Goal: Book appointment/travel/reservation

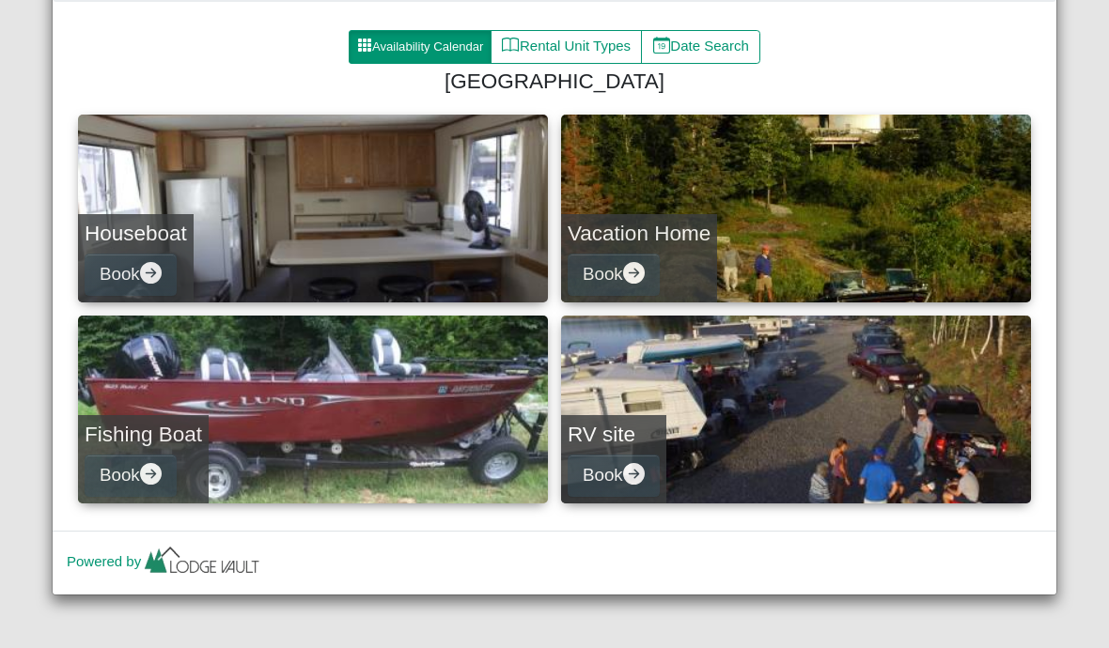
scroll to position [248, 0]
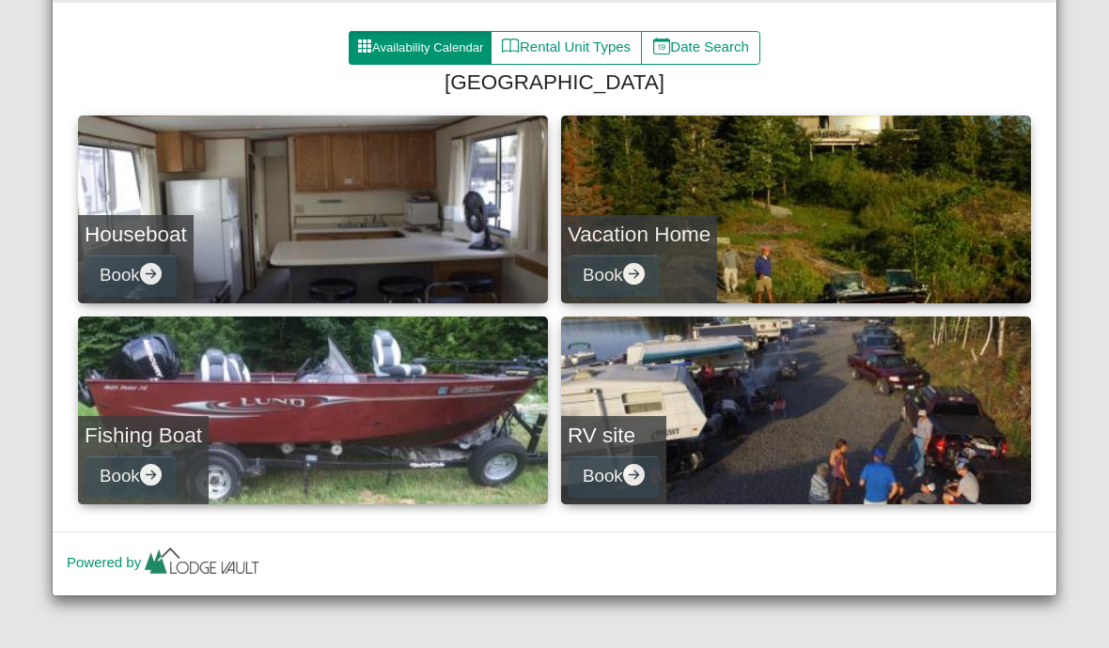
click at [362, 234] on link "Houseboat Book" at bounding box center [313, 210] width 470 height 188
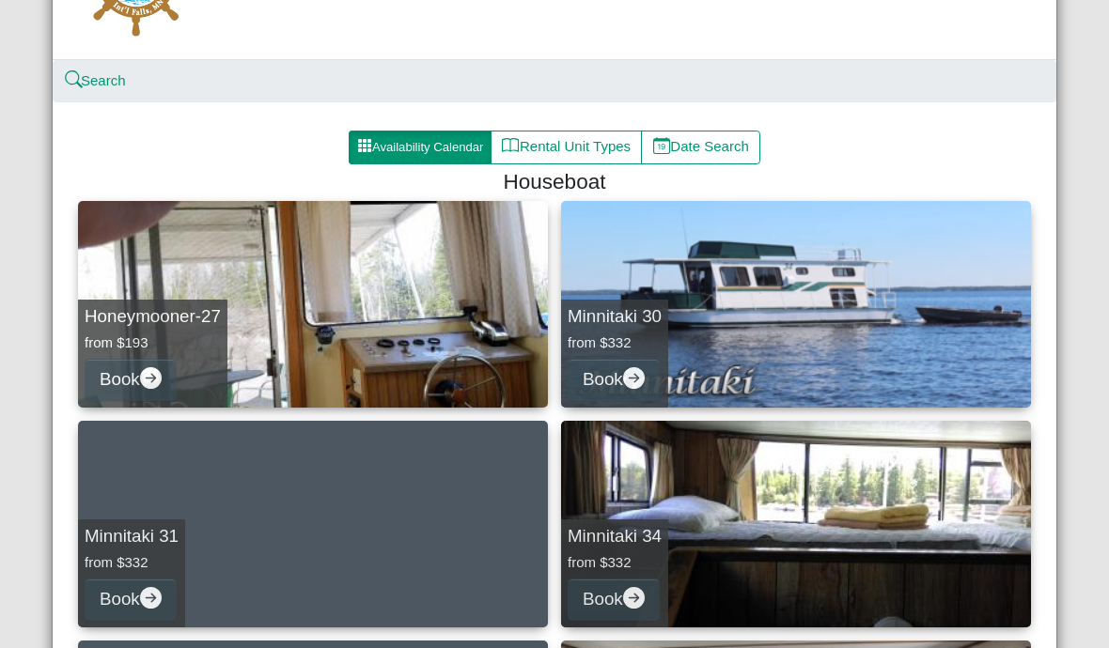
scroll to position [158, 0]
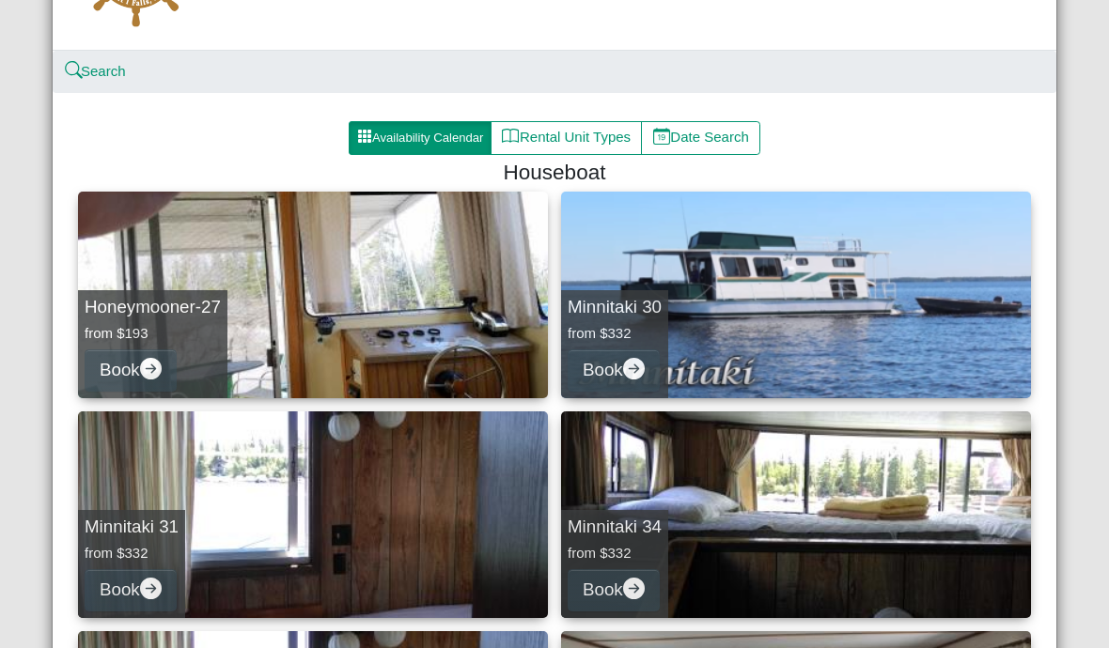
click at [572, 143] on button "Rental Unit Types" at bounding box center [566, 138] width 151 height 34
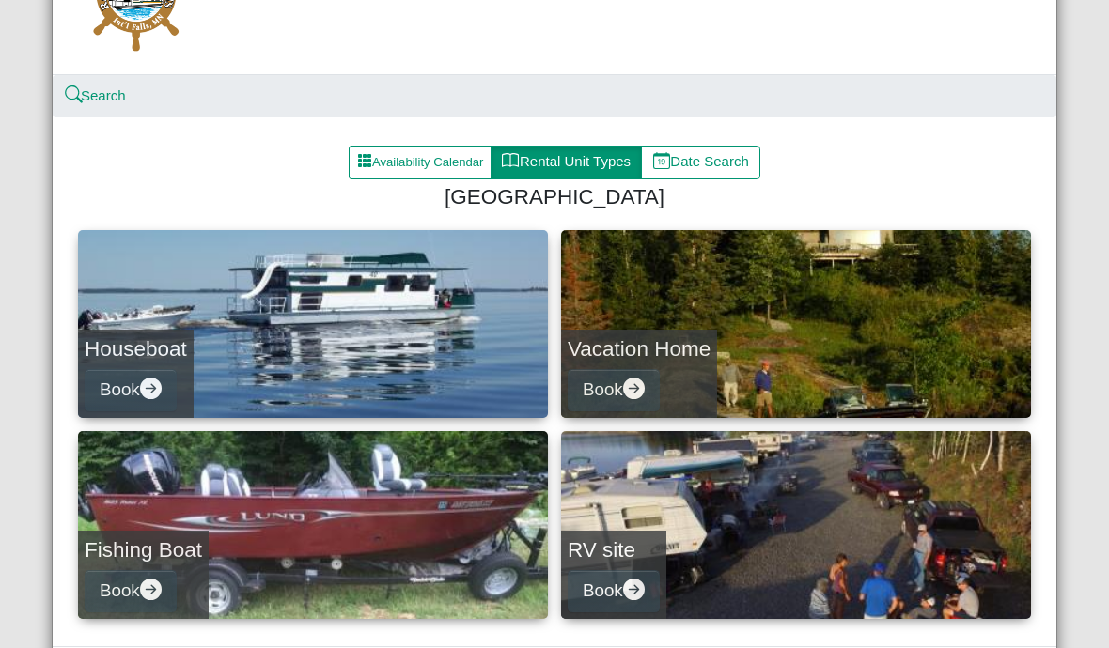
scroll to position [139, 0]
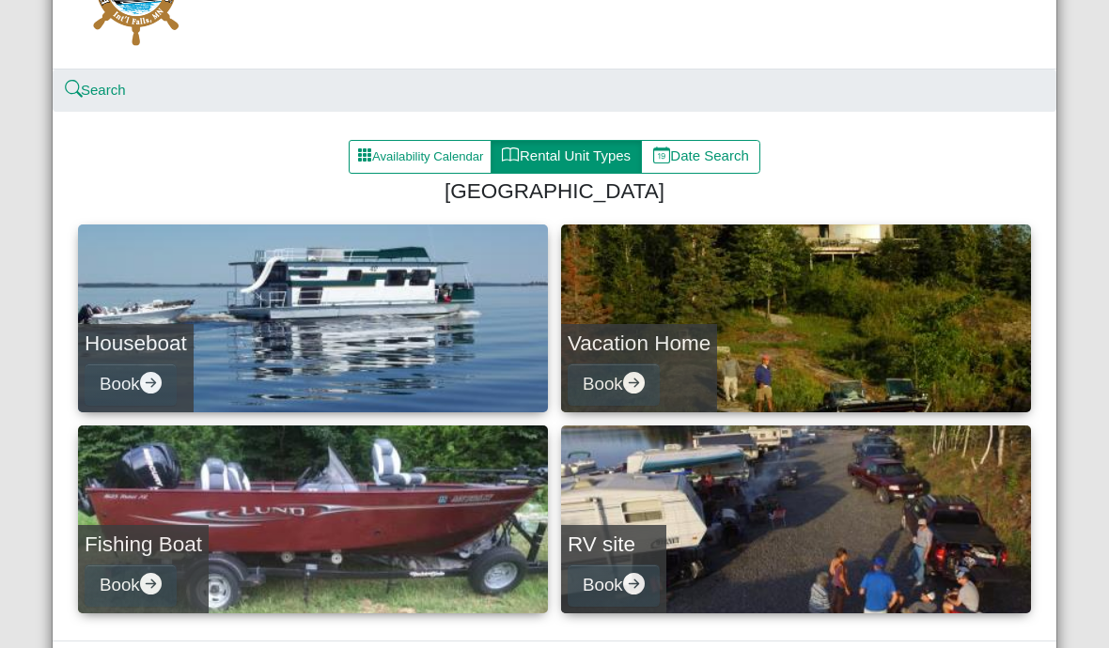
click at [409, 321] on link "Houseboat Book" at bounding box center [313, 319] width 470 height 188
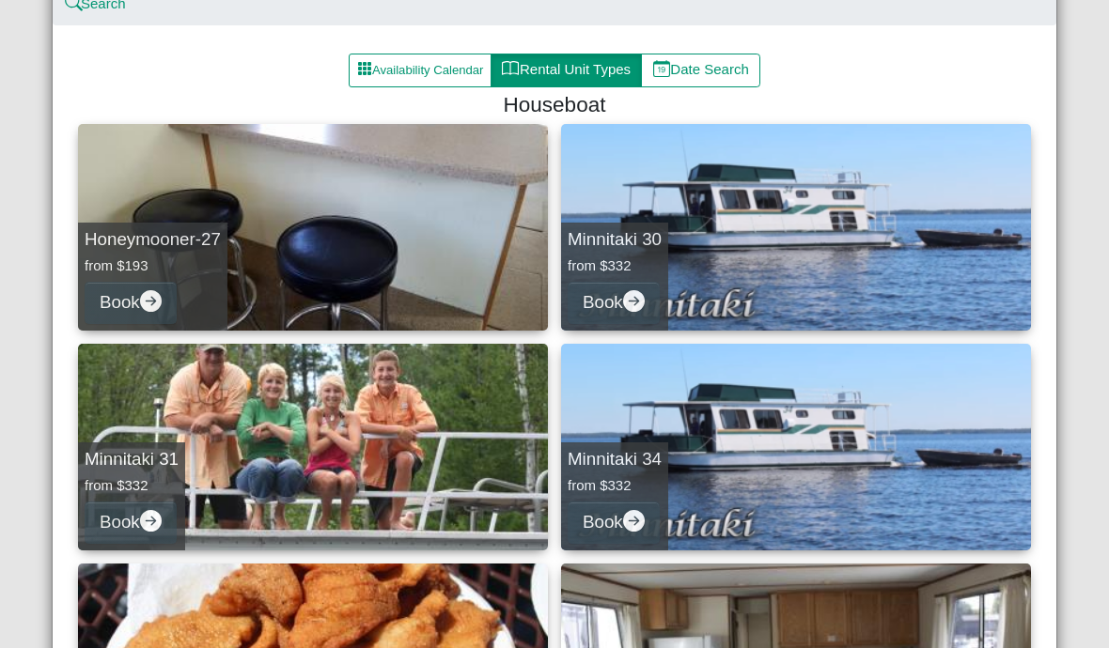
scroll to position [227, 0]
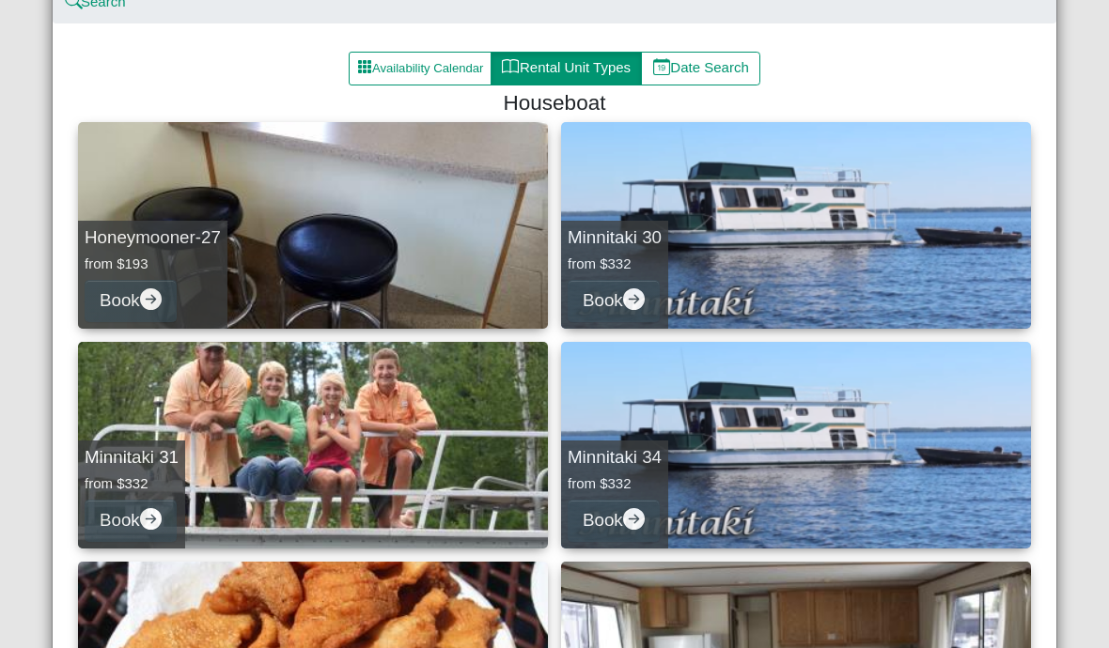
click at [197, 290] on div "Honeymooner-27 from $193 Book" at bounding box center [152, 275] width 149 height 108
select select "*"
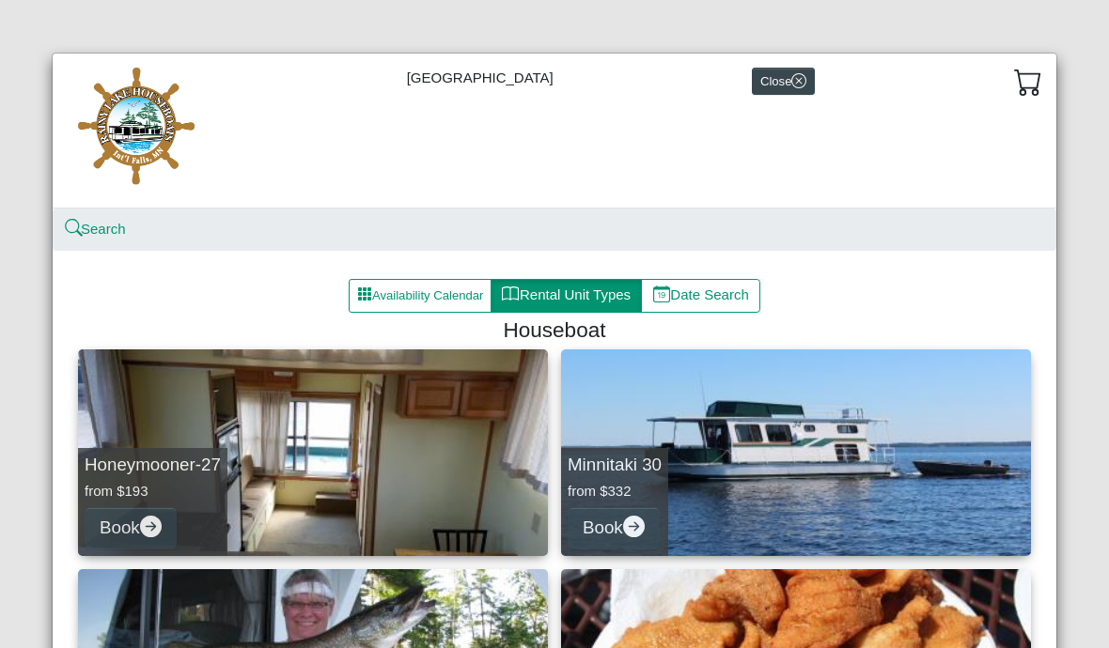
click at [716, 449] on link "Minnitaki 30 from $332 Book" at bounding box center [796, 453] width 470 height 207
select select "*"
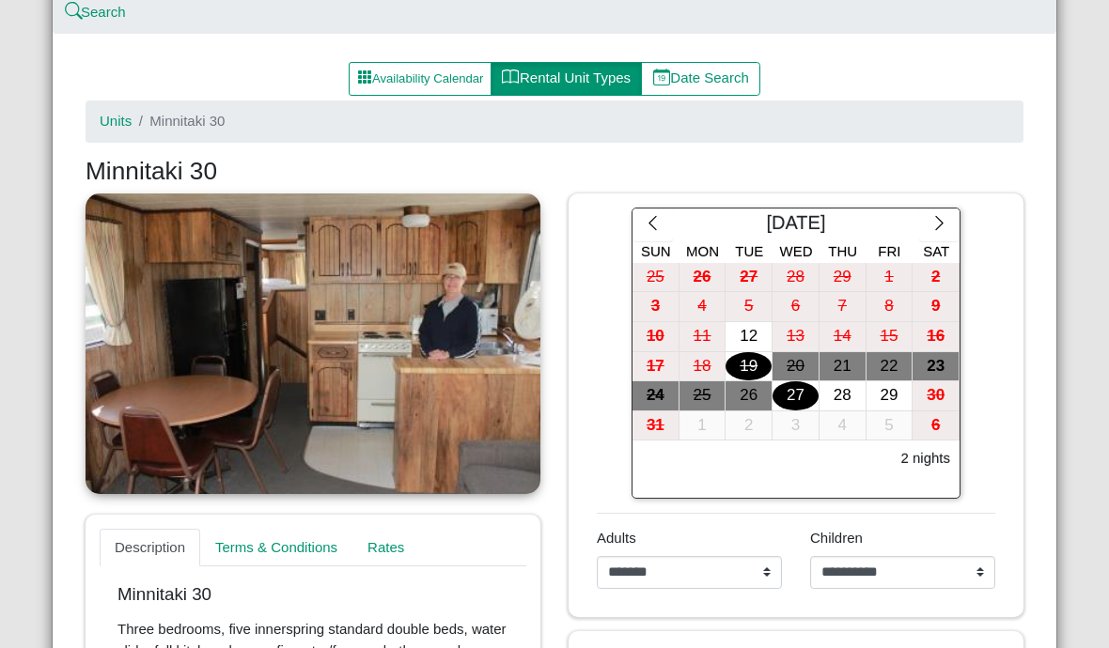
scroll to position [218, 0]
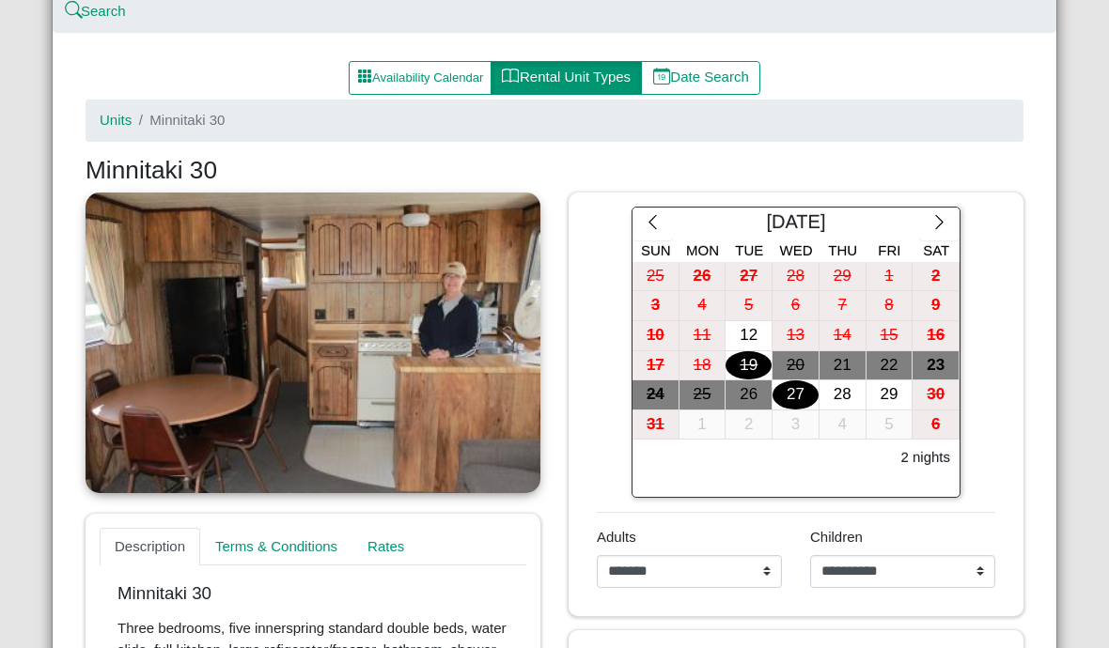
click at [710, 77] on button "Date Search" at bounding box center [700, 78] width 119 height 34
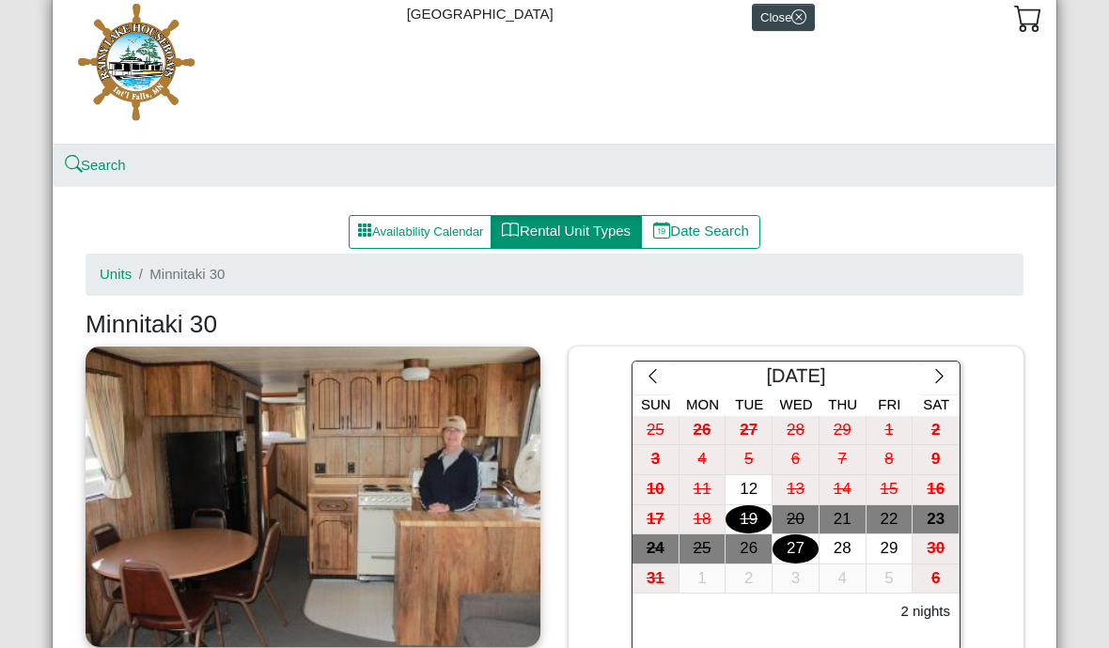
select select "*"
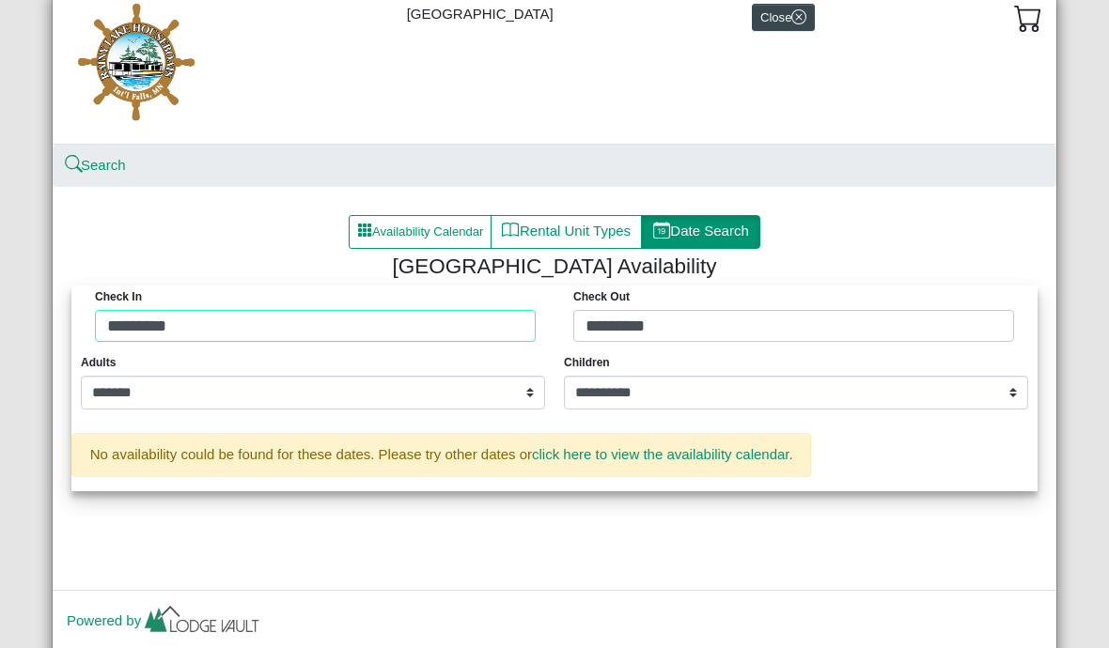
click at [476, 326] on div "Check in ********* Check Out *********" at bounding box center [554, 319] width 957 height 66
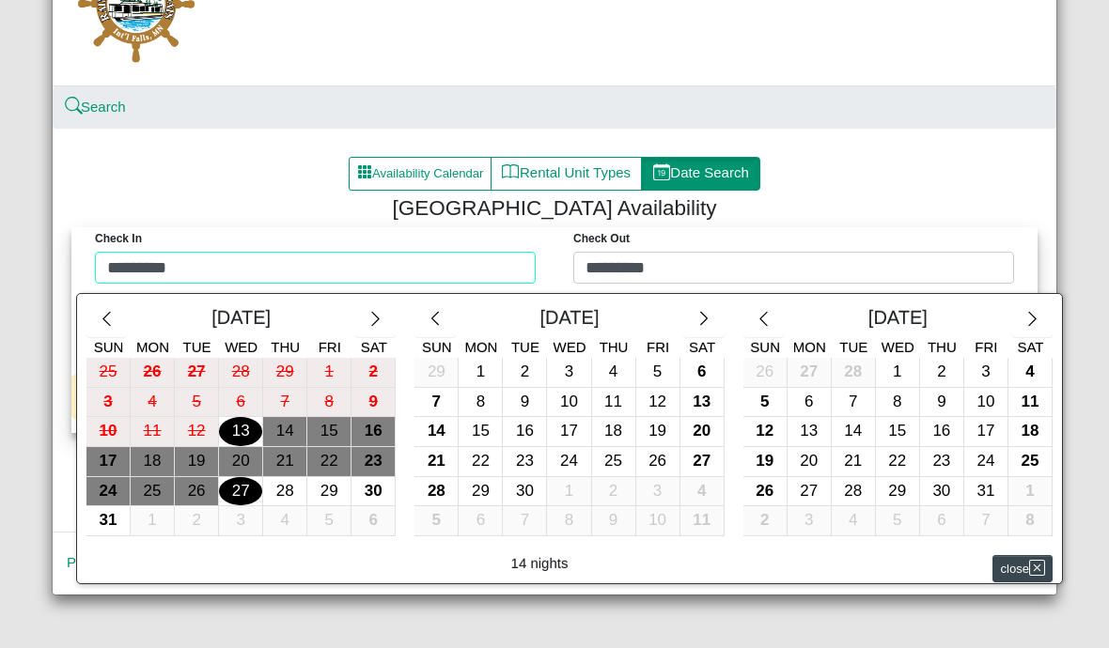
scroll to position [121, 0]
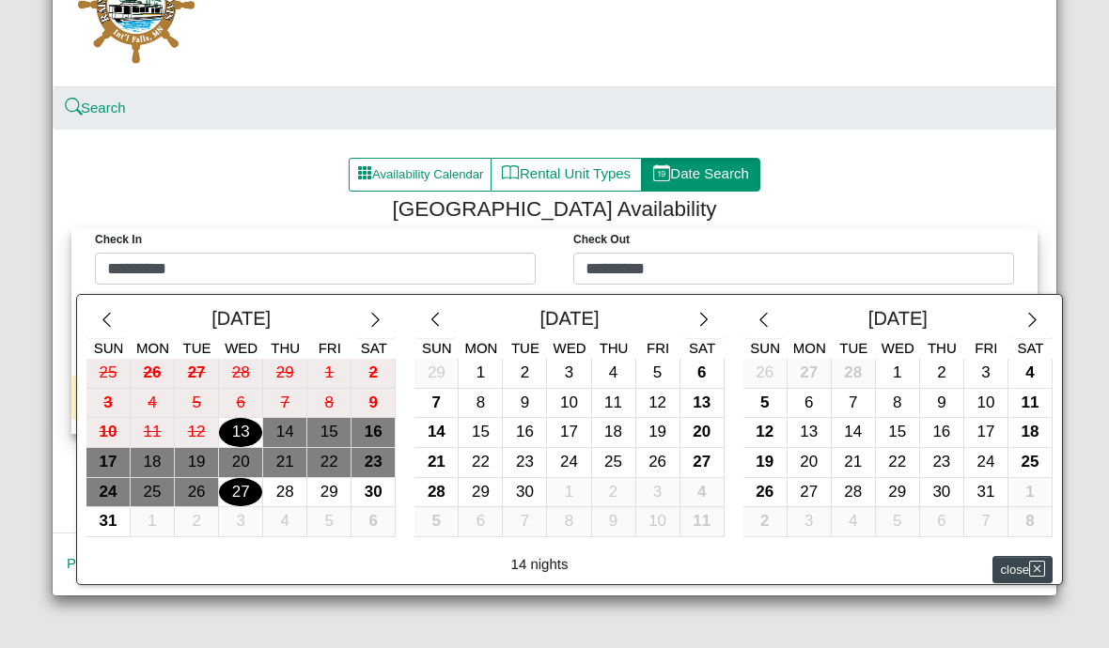
click at [292, 495] on div "28" at bounding box center [284, 492] width 43 height 29
type input "*********"
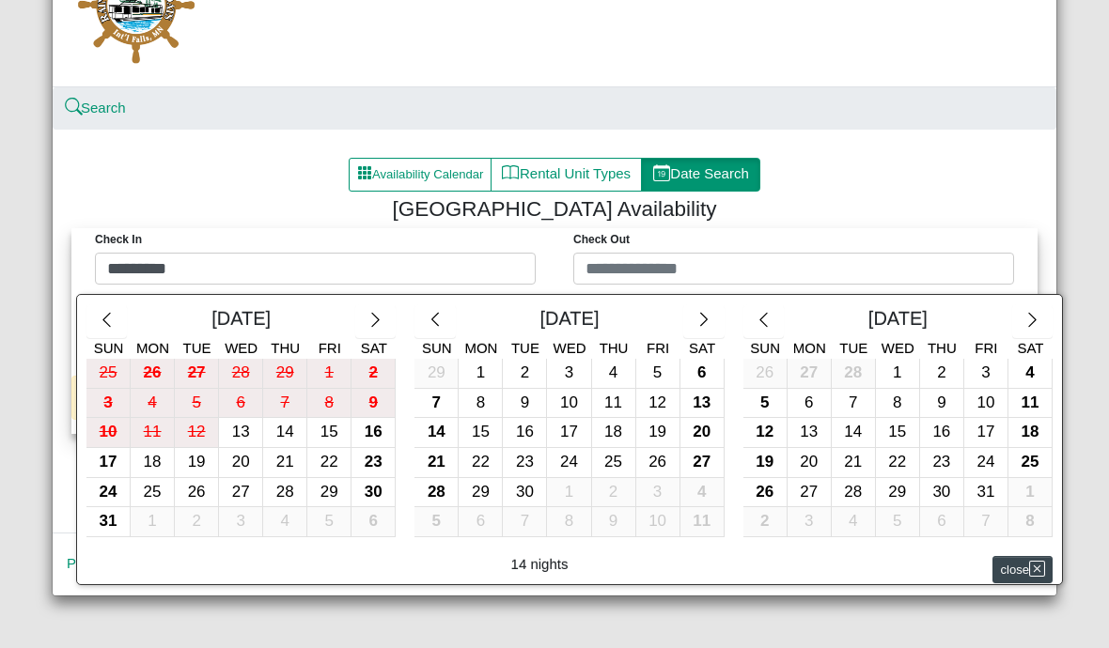
click at [703, 274] on div at bounding box center [554, 324] width 1109 height 648
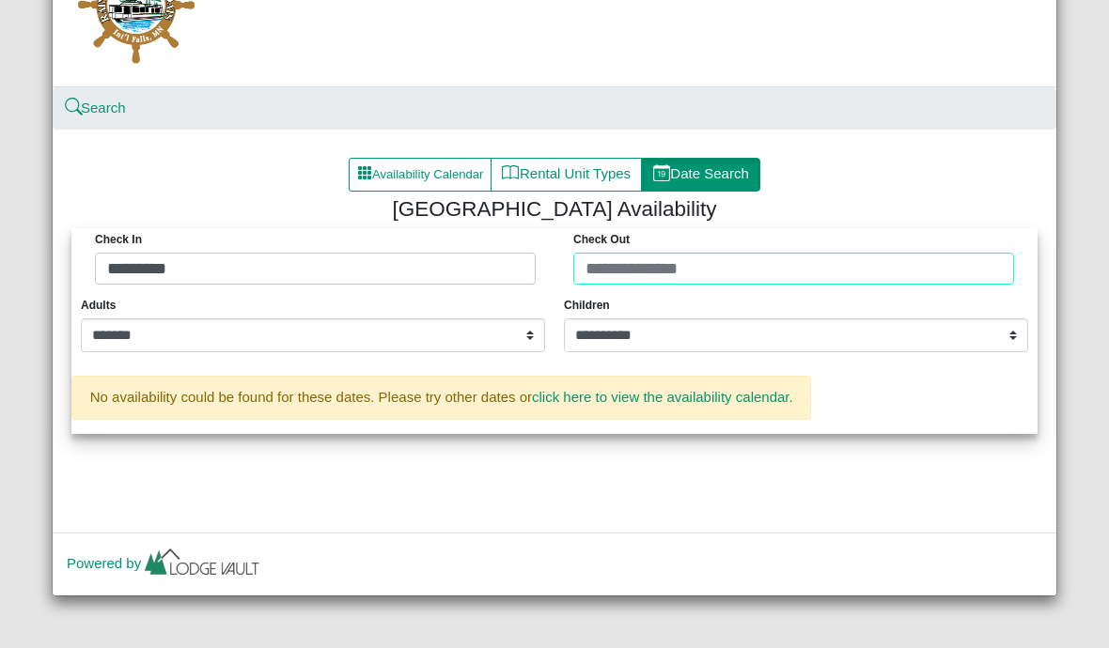
click at [710, 276] on div "Check in ********* Check Out" at bounding box center [554, 261] width 957 height 66
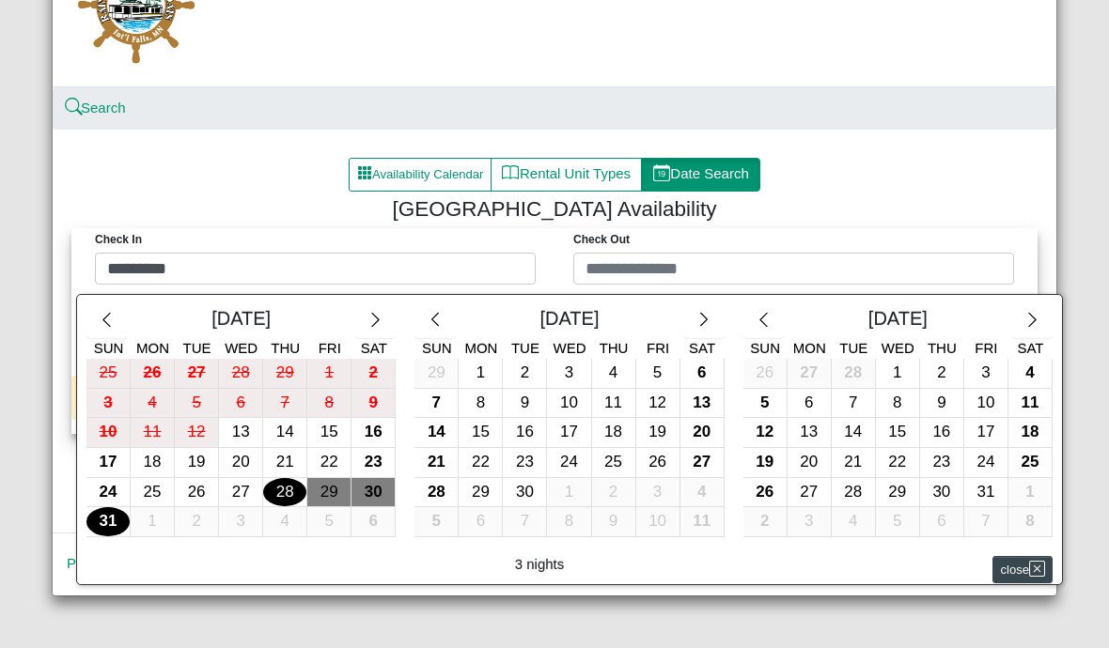
click at [120, 525] on div "31" at bounding box center [107, 521] width 43 height 29
type input "*********"
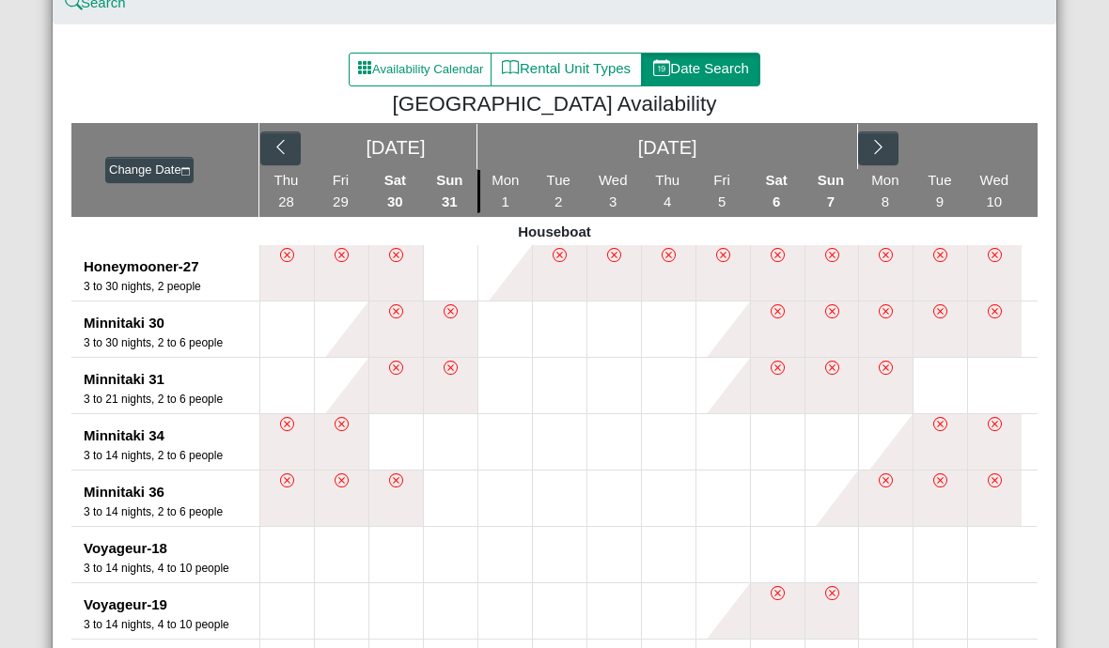
scroll to position [229, 0]
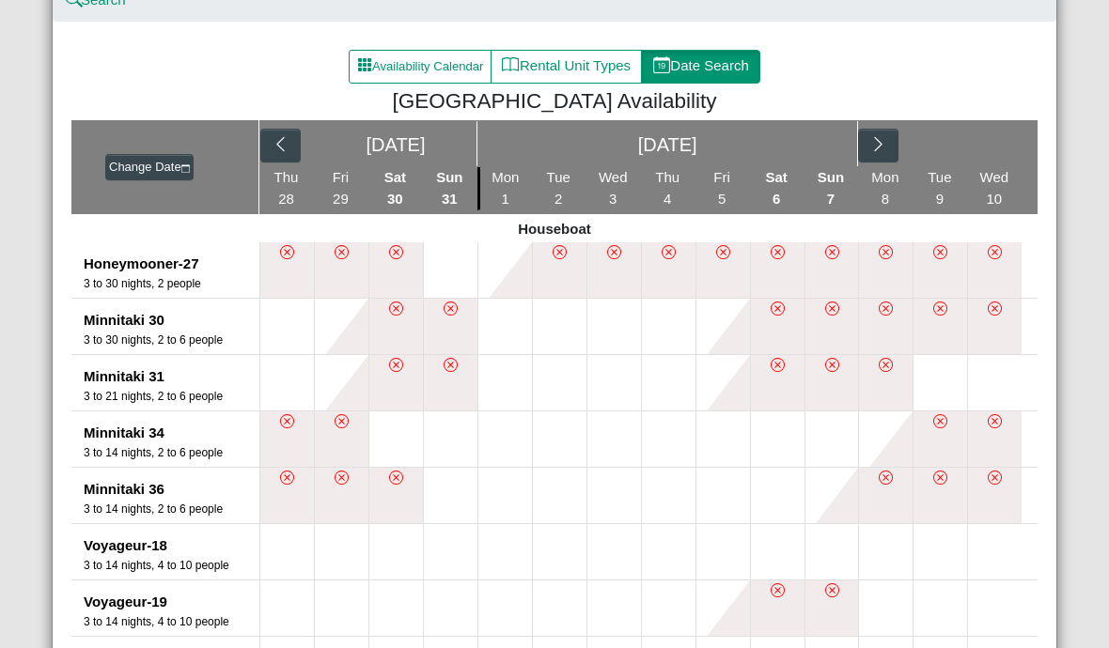
click at [144, 174] on button "Change Date" at bounding box center [149, 167] width 88 height 26
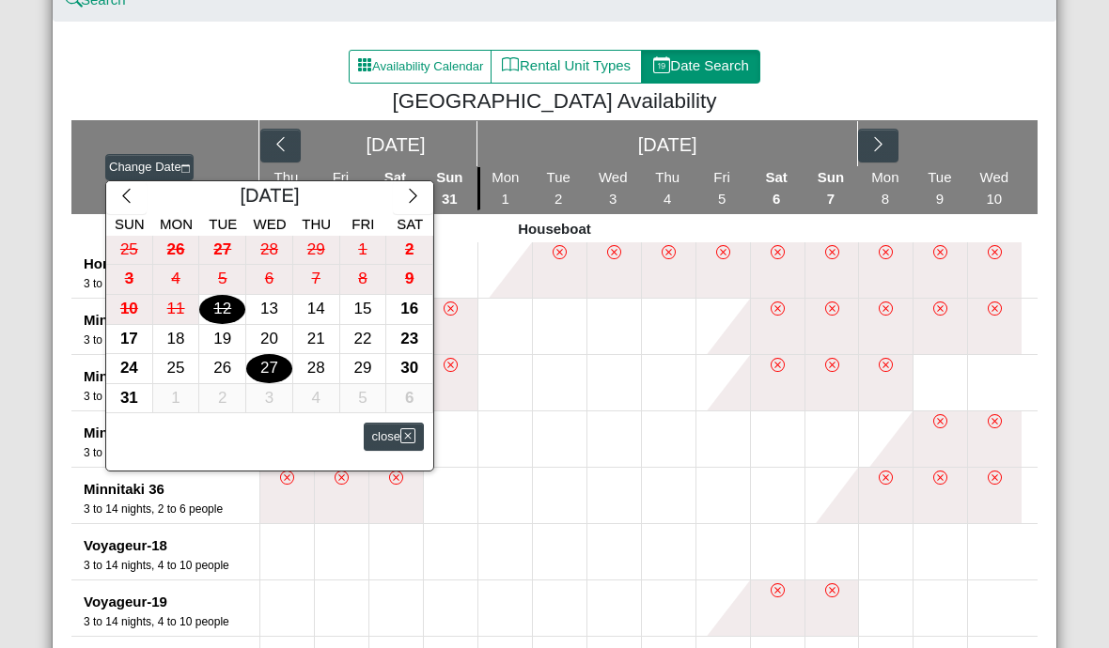
click at [314, 368] on div "28" at bounding box center [316, 368] width 46 height 29
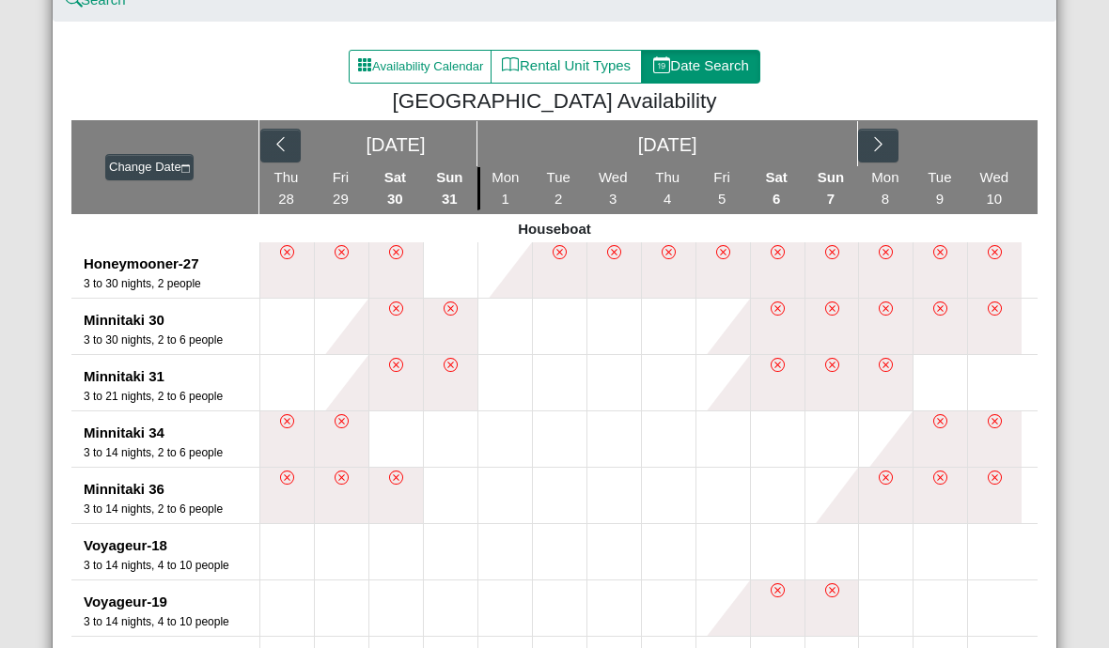
click at [184, 178] on button "Change Date" at bounding box center [149, 167] width 88 height 26
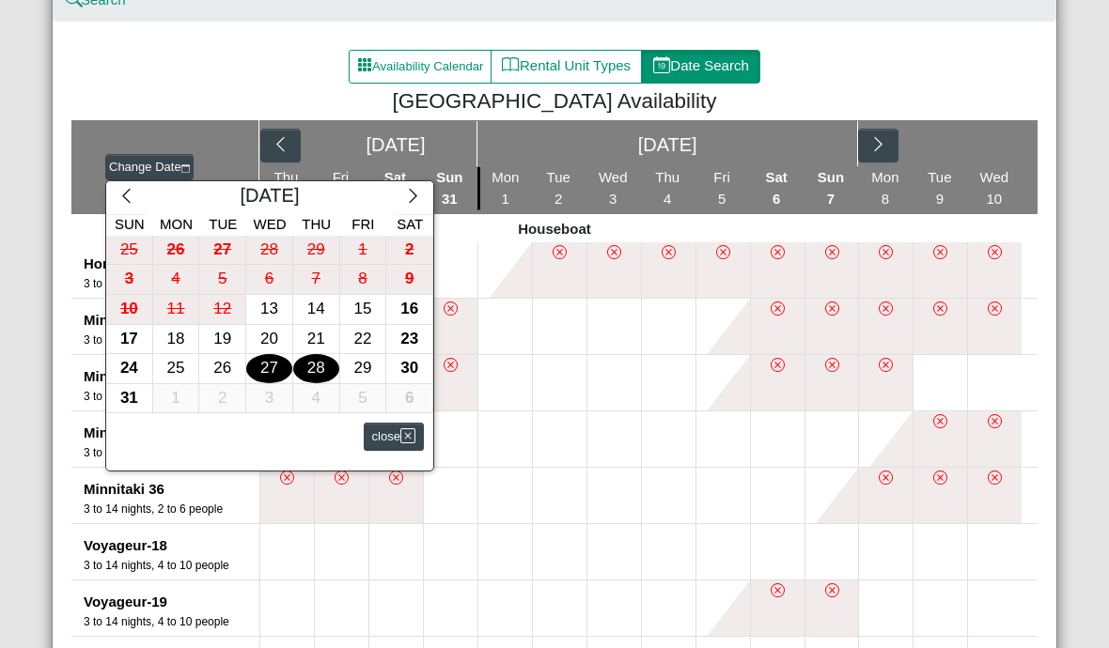
click at [133, 404] on div "31" at bounding box center [129, 398] width 46 height 29
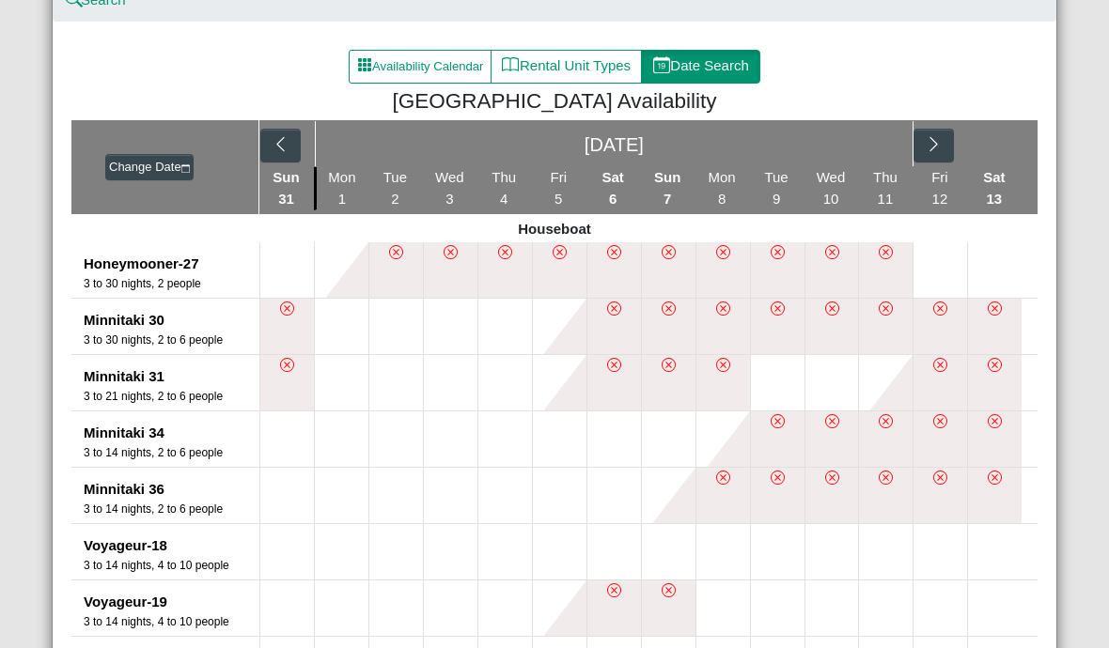
click at [180, 173] on button "Change Date" at bounding box center [149, 167] width 88 height 26
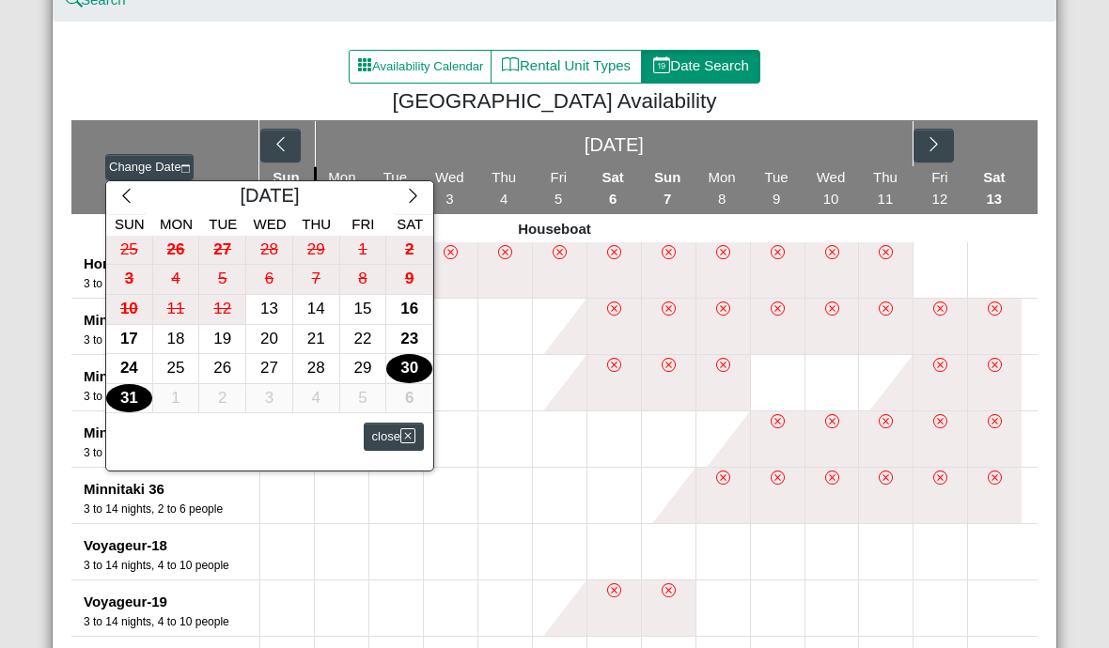
click at [323, 369] on div "28" at bounding box center [316, 368] width 46 height 29
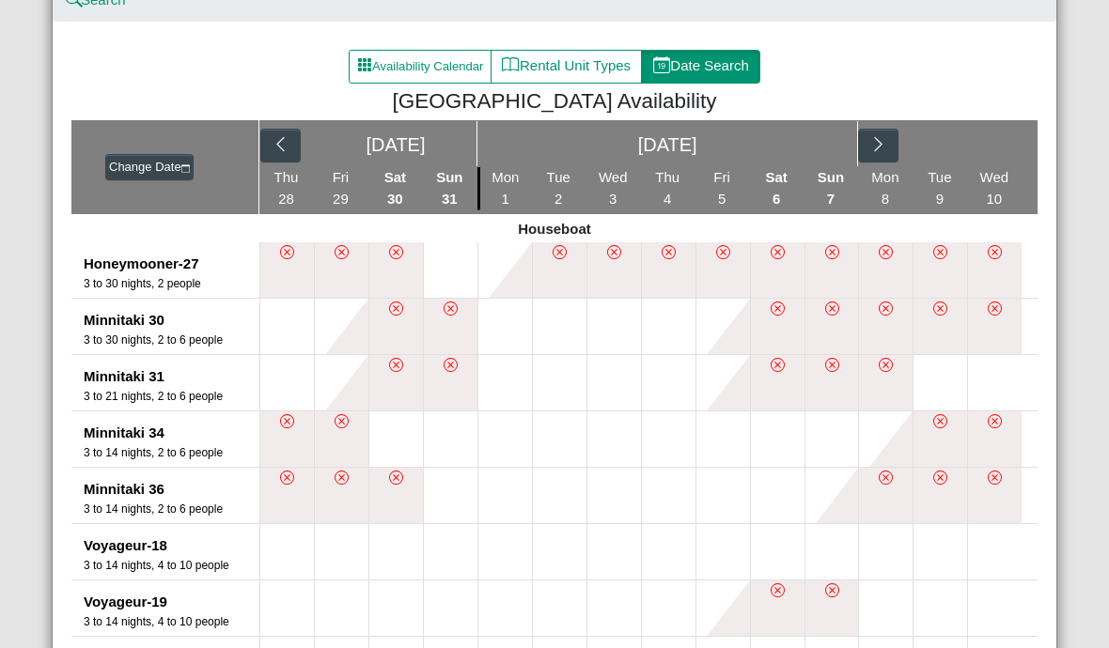
click at [183, 176] on button "Change Date" at bounding box center [149, 167] width 88 height 26
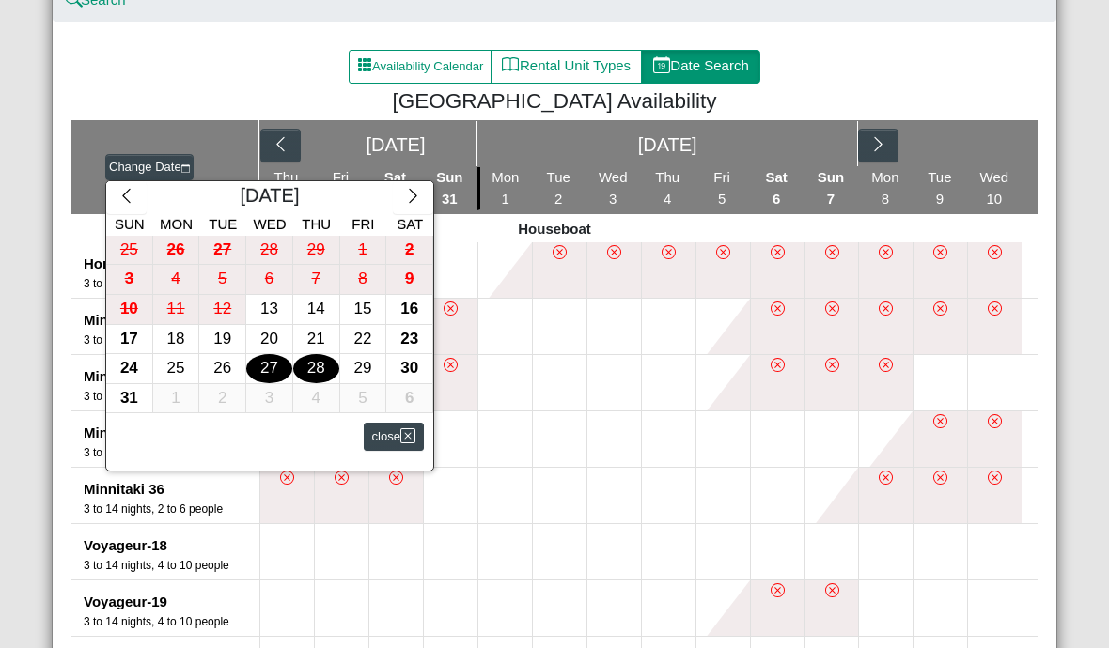
click at [273, 376] on div "27" at bounding box center [269, 368] width 46 height 29
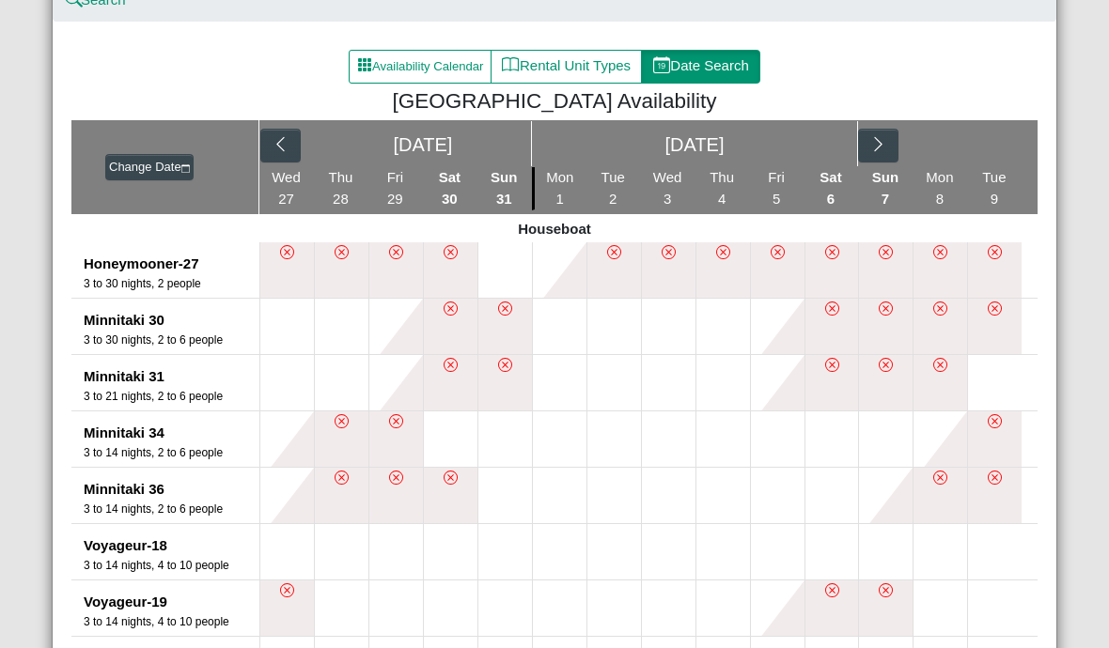
click at [184, 176] on button "Change Date" at bounding box center [149, 167] width 88 height 26
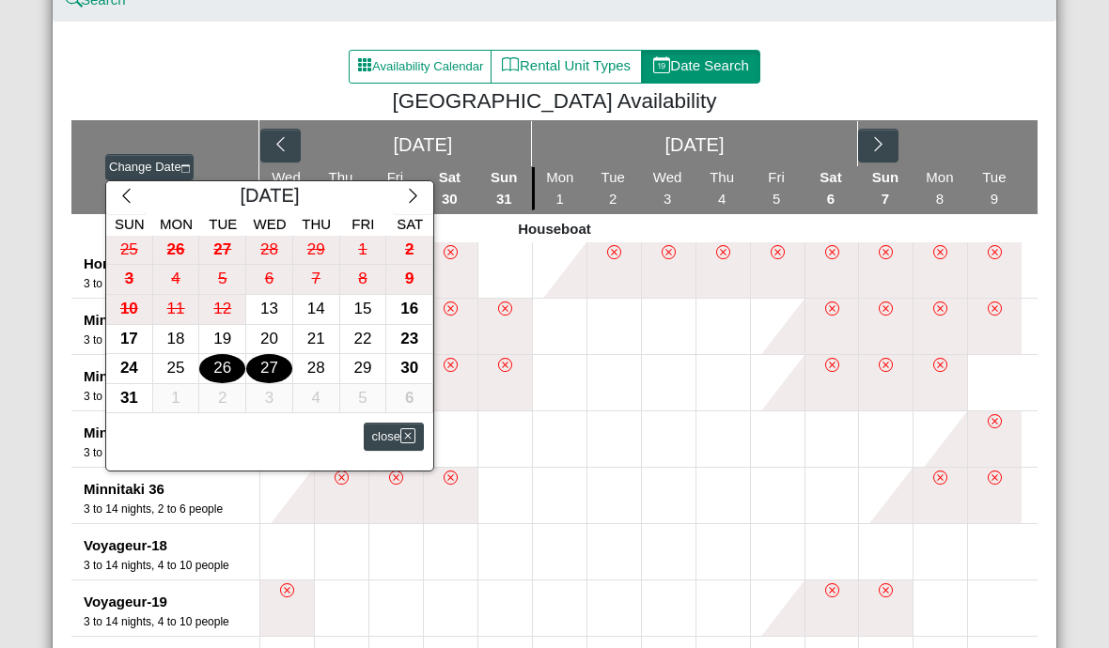
click at [710, 76] on div at bounding box center [554, 324] width 1109 height 648
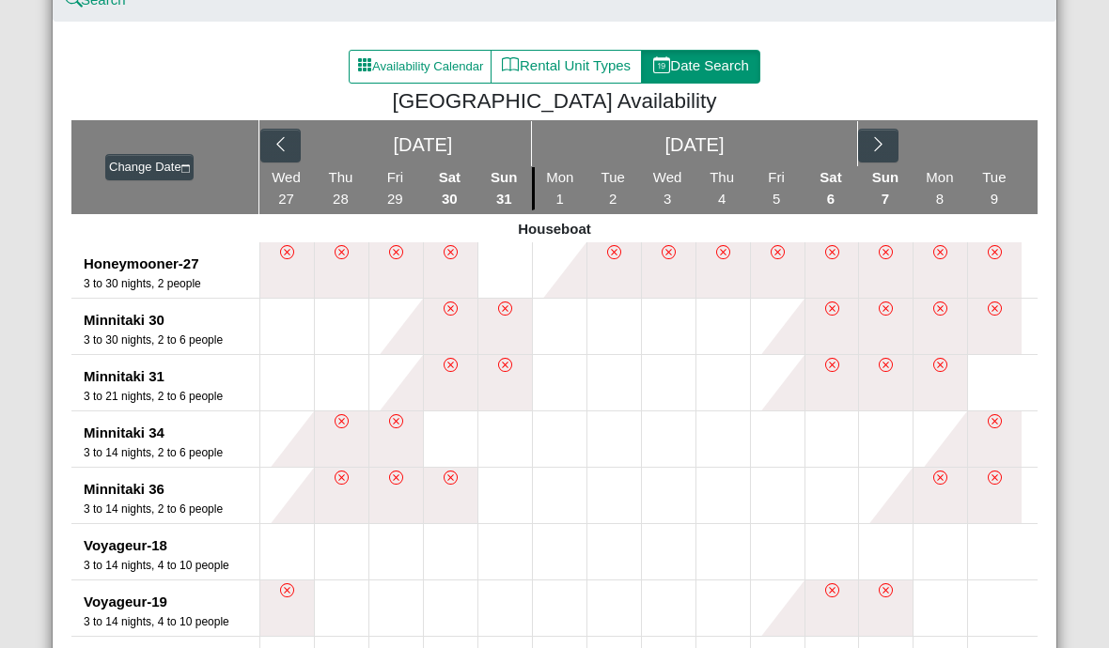
click at [705, 71] on button "Date Search" at bounding box center [700, 67] width 119 height 34
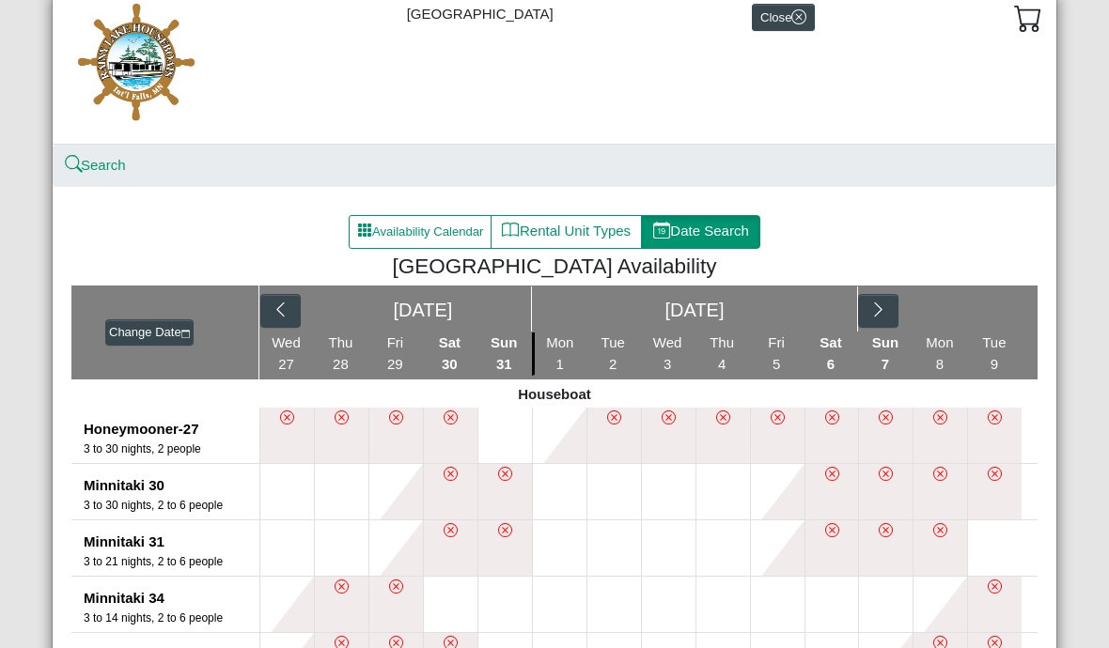
select select "*"
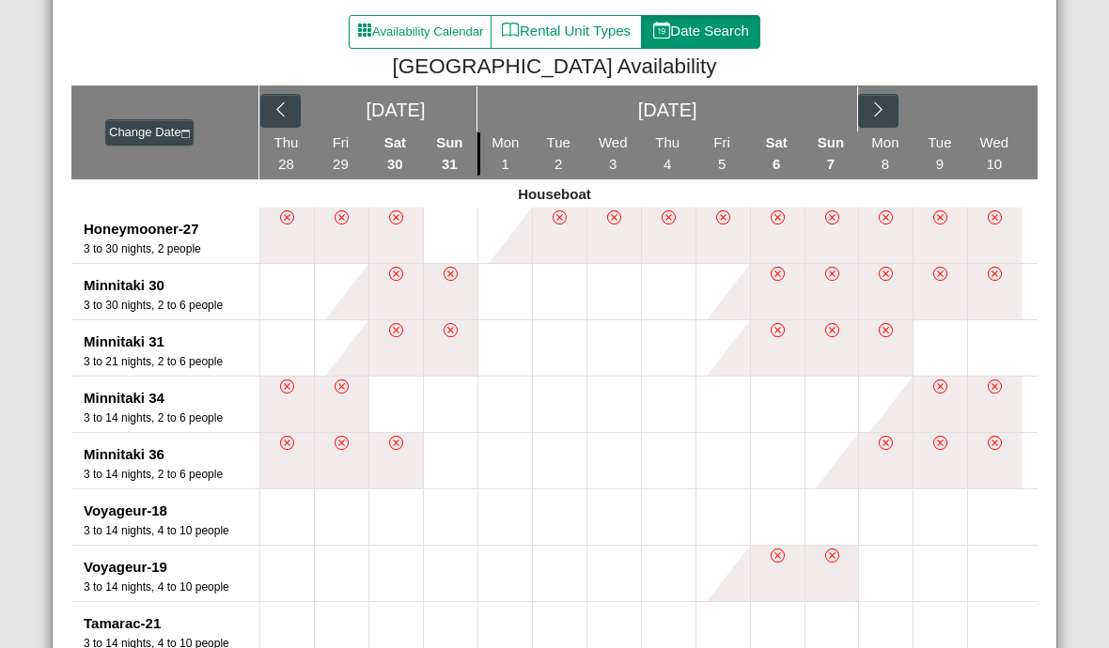
scroll to position [264, 0]
click at [448, 230] on button at bounding box center [451, 235] width 54 height 55
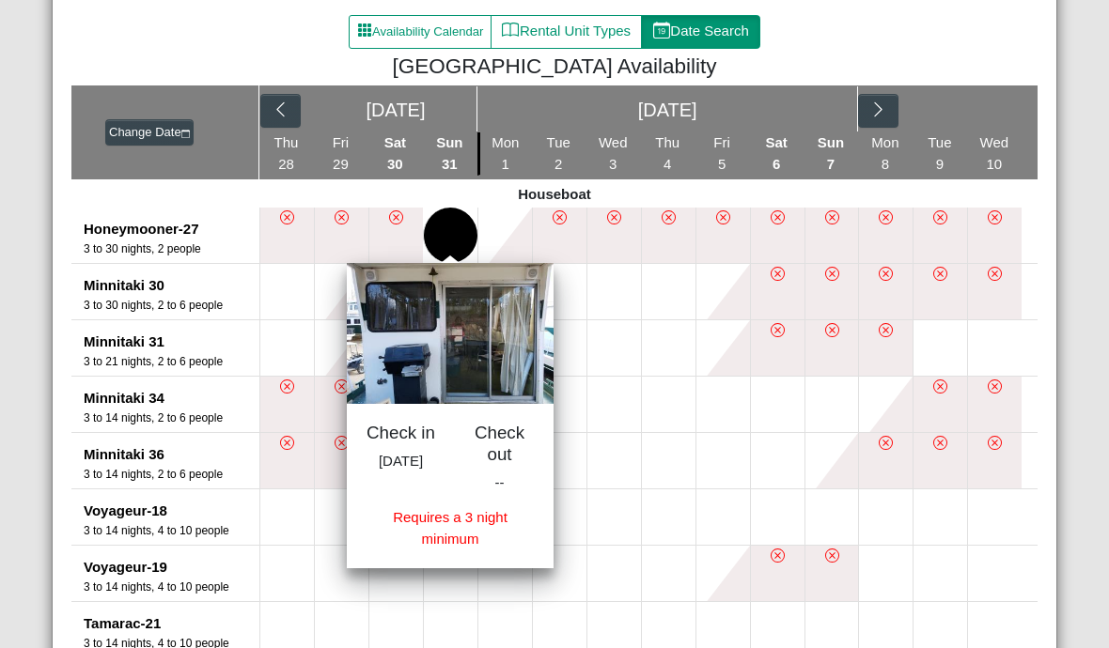
click at [616, 336] on button at bounding box center [614, 347] width 54 height 55
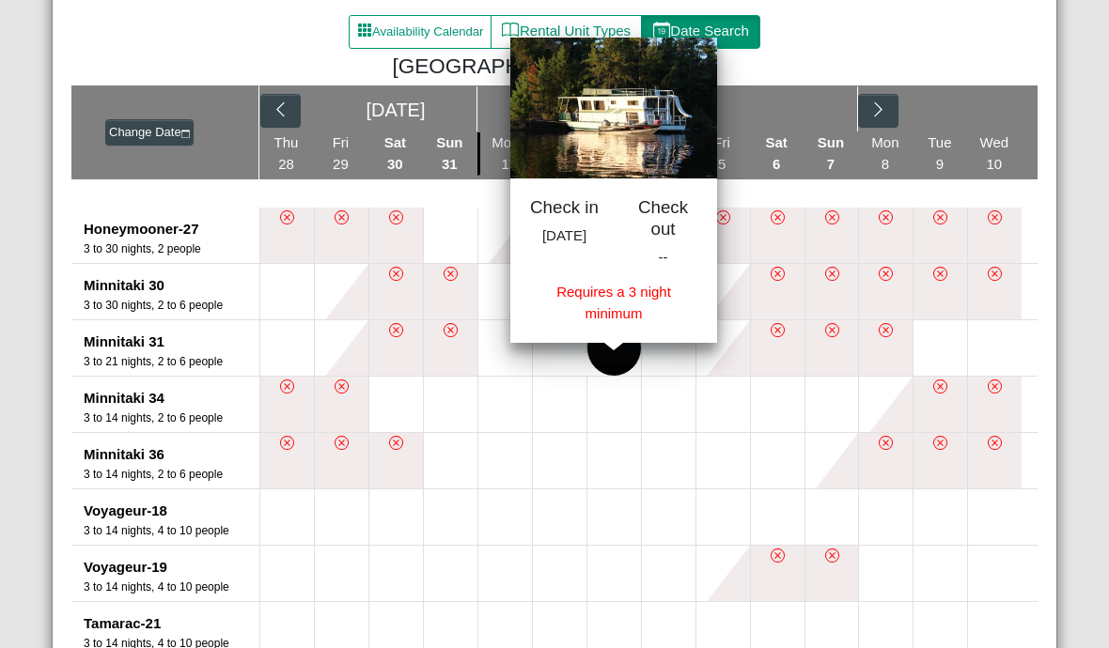
click at [286, 512] on button at bounding box center [287, 517] width 54 height 55
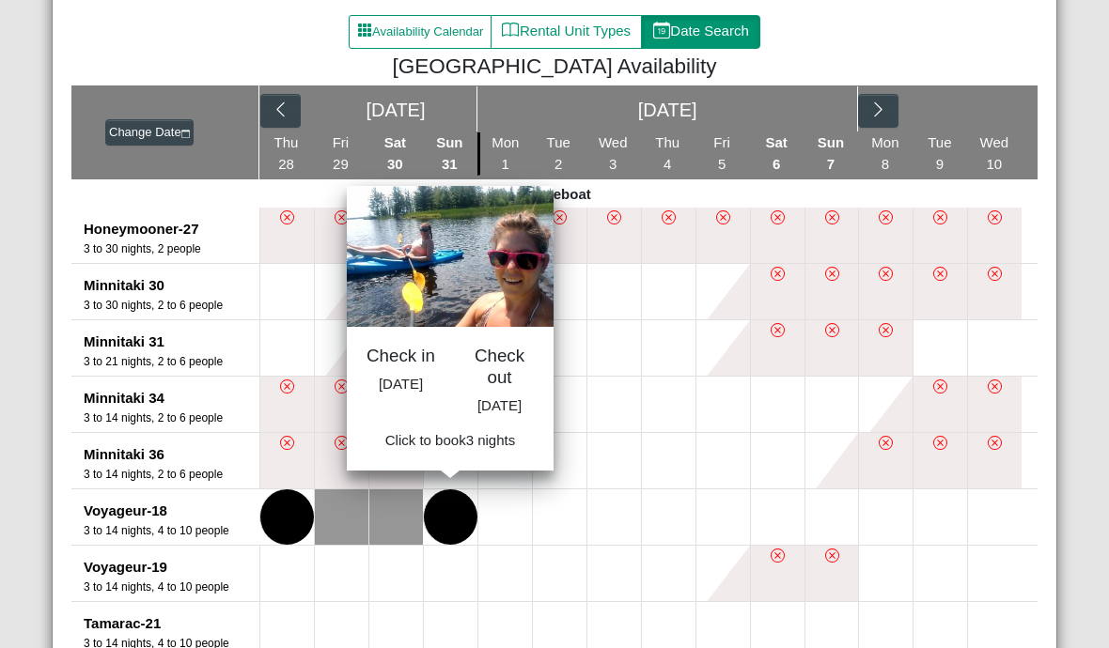
click at [452, 512] on button at bounding box center [451, 517] width 54 height 55
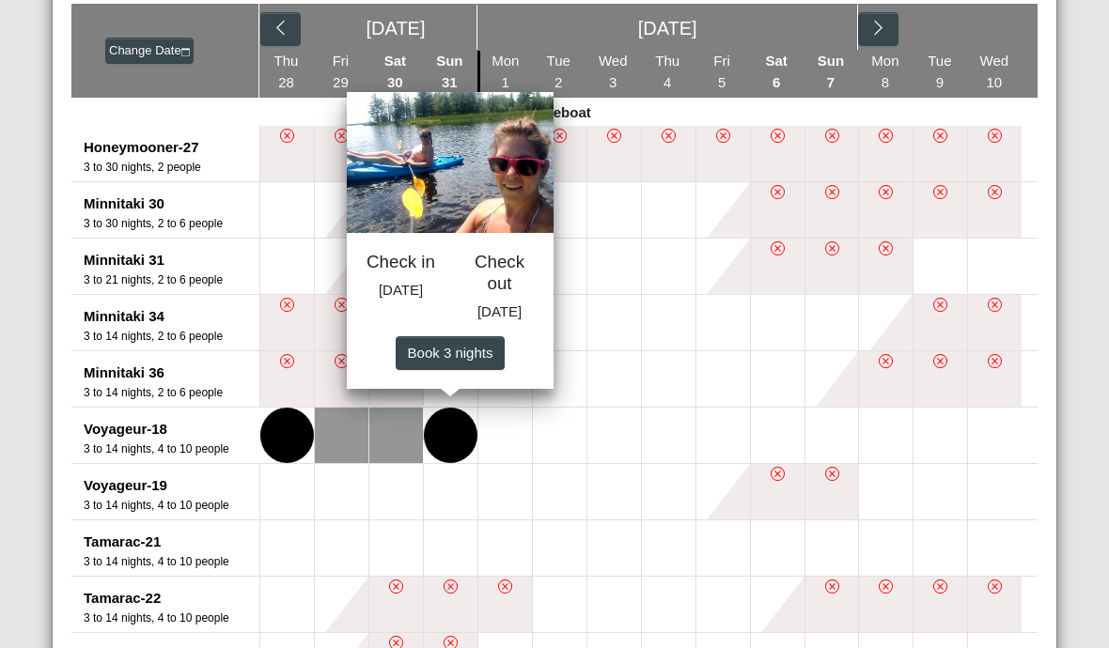
scroll to position [344, 0]
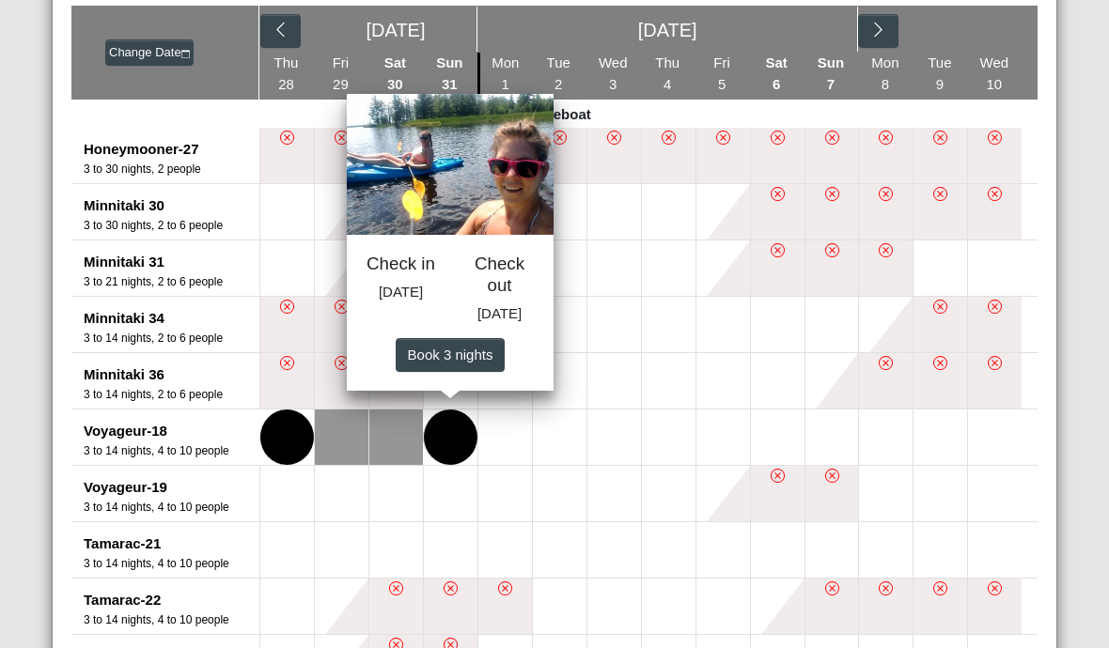
click at [452, 362] on span "Book 3 night s" at bounding box center [451, 354] width 86 height 16
select select "*"
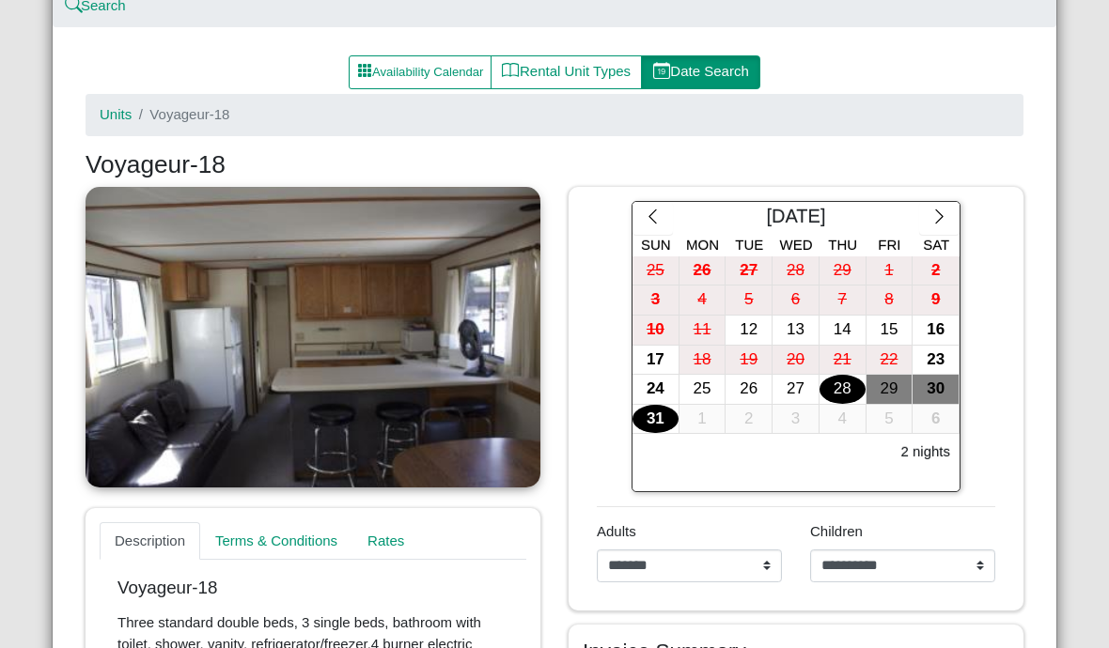
scroll to position [227, 0]
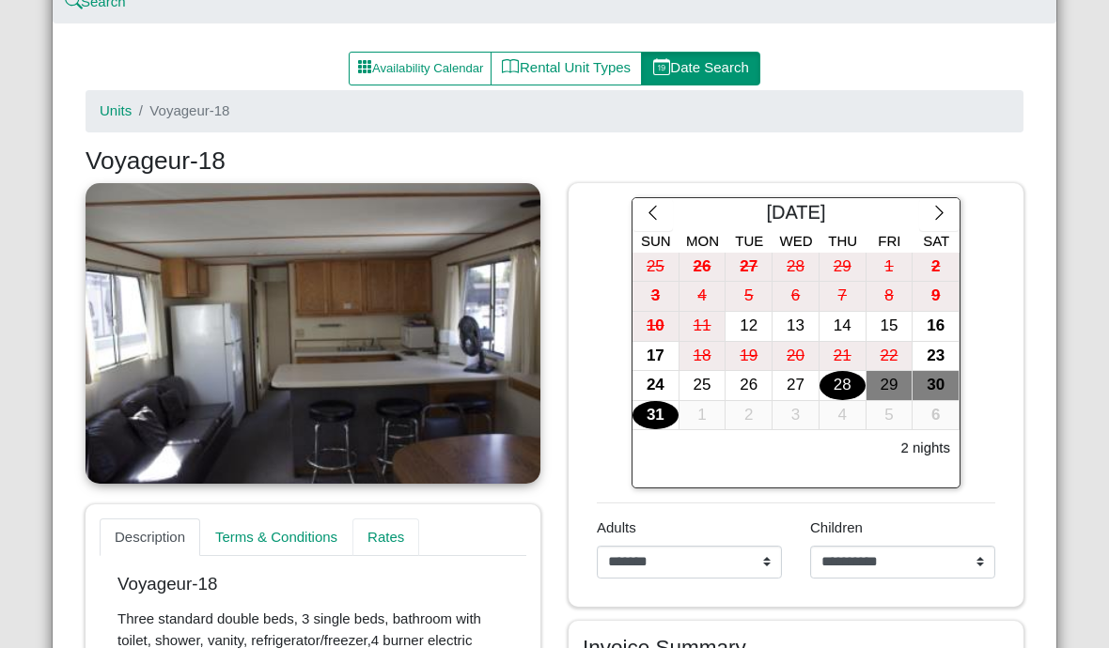
click at [400, 539] on link "Rates" at bounding box center [385, 538] width 67 height 38
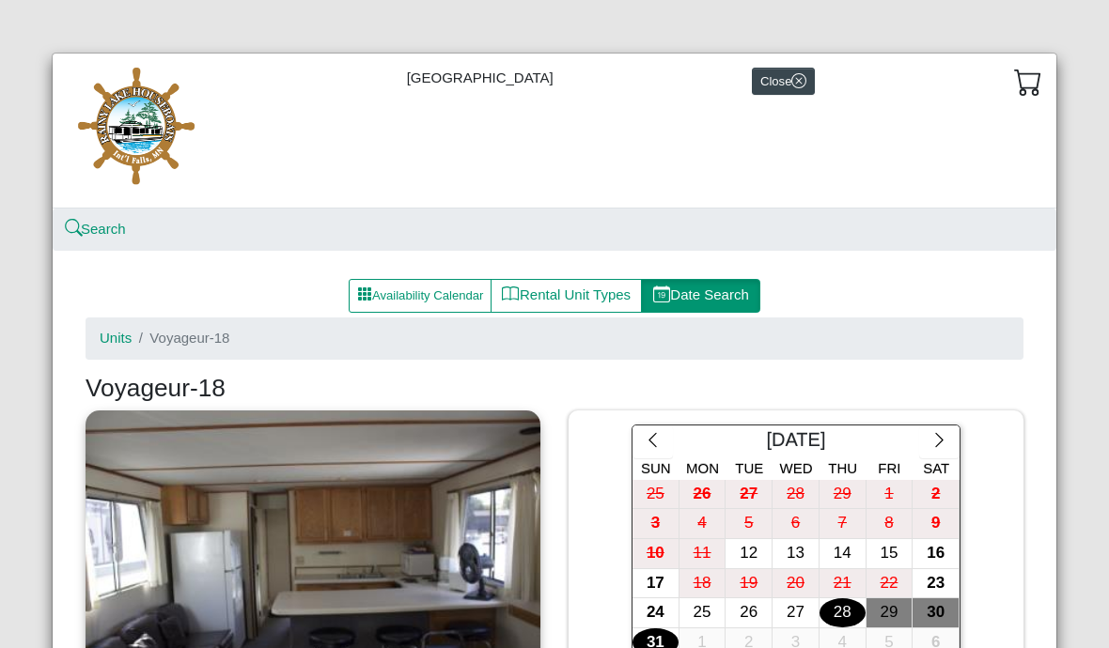
scroll to position [0, 0]
click at [507, 88] on div "[GEOGRAPHIC_DATA] Close" at bounding box center [555, 131] width 1004 height 155
click at [135, 136] on img at bounding box center [137, 131] width 141 height 126
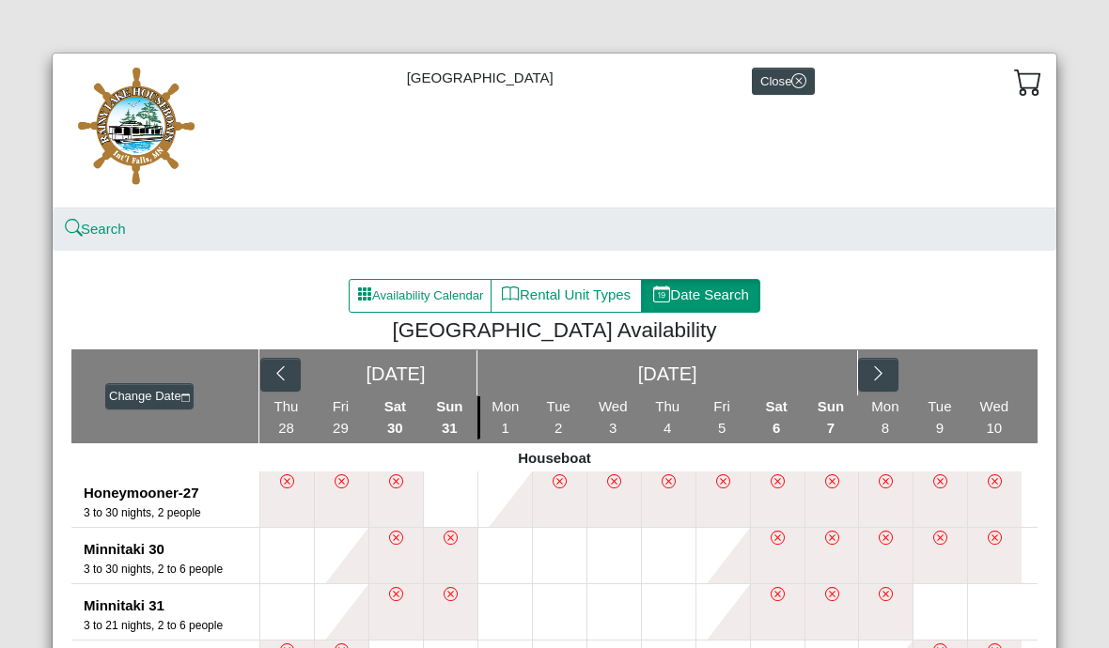
select select "*"
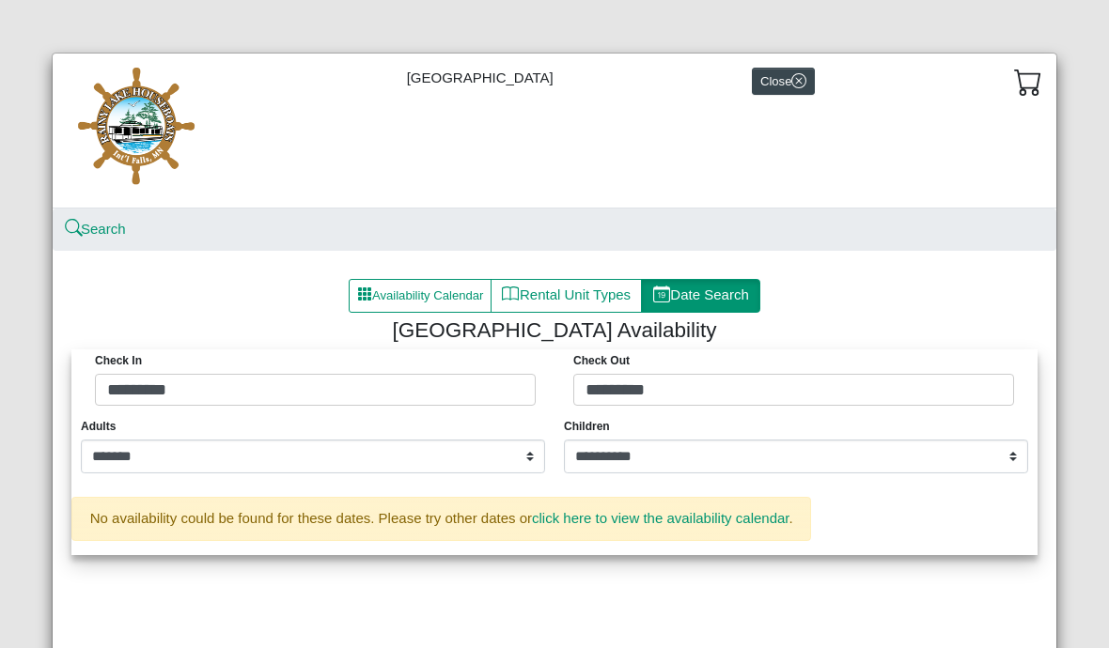
select select "*"
